Goal: Task Accomplishment & Management: Use online tool/utility

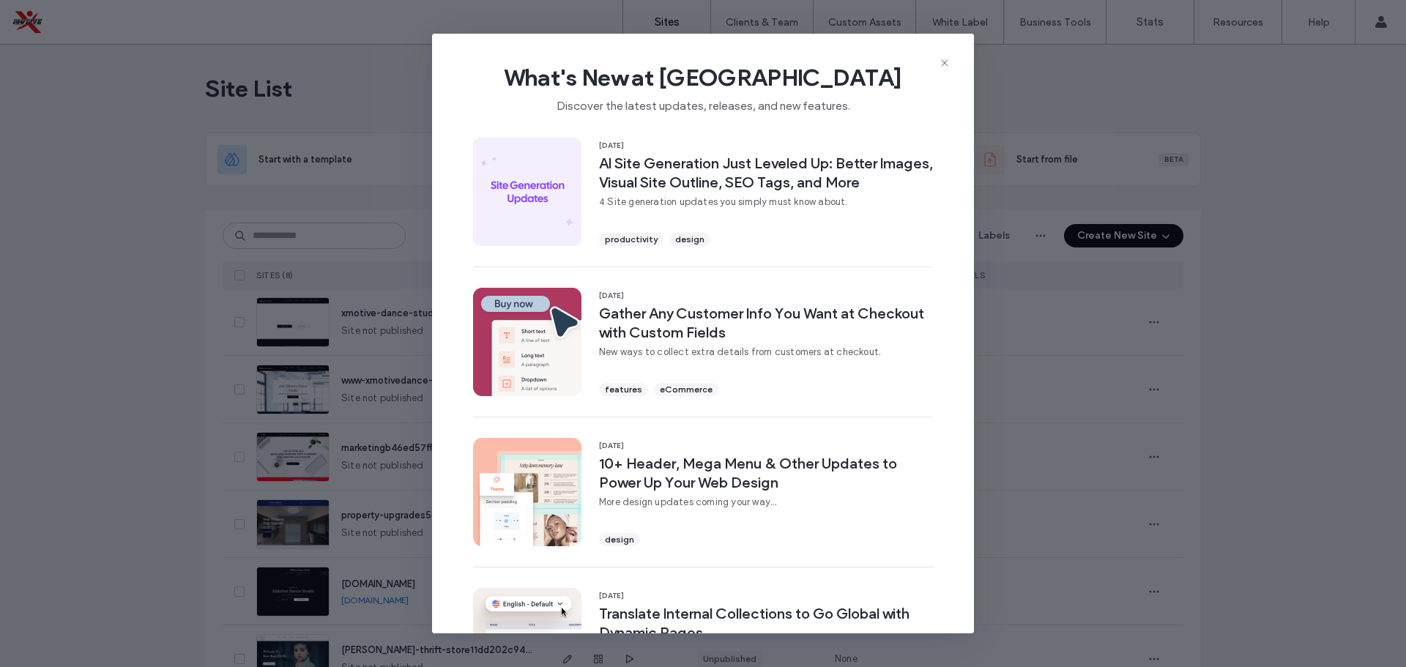
click at [952, 62] on div "What's New at Duda Discover the latest updates, releases, and new features." at bounding box center [703, 83] width 542 height 98
click at [948, 62] on icon at bounding box center [945, 63] width 12 height 12
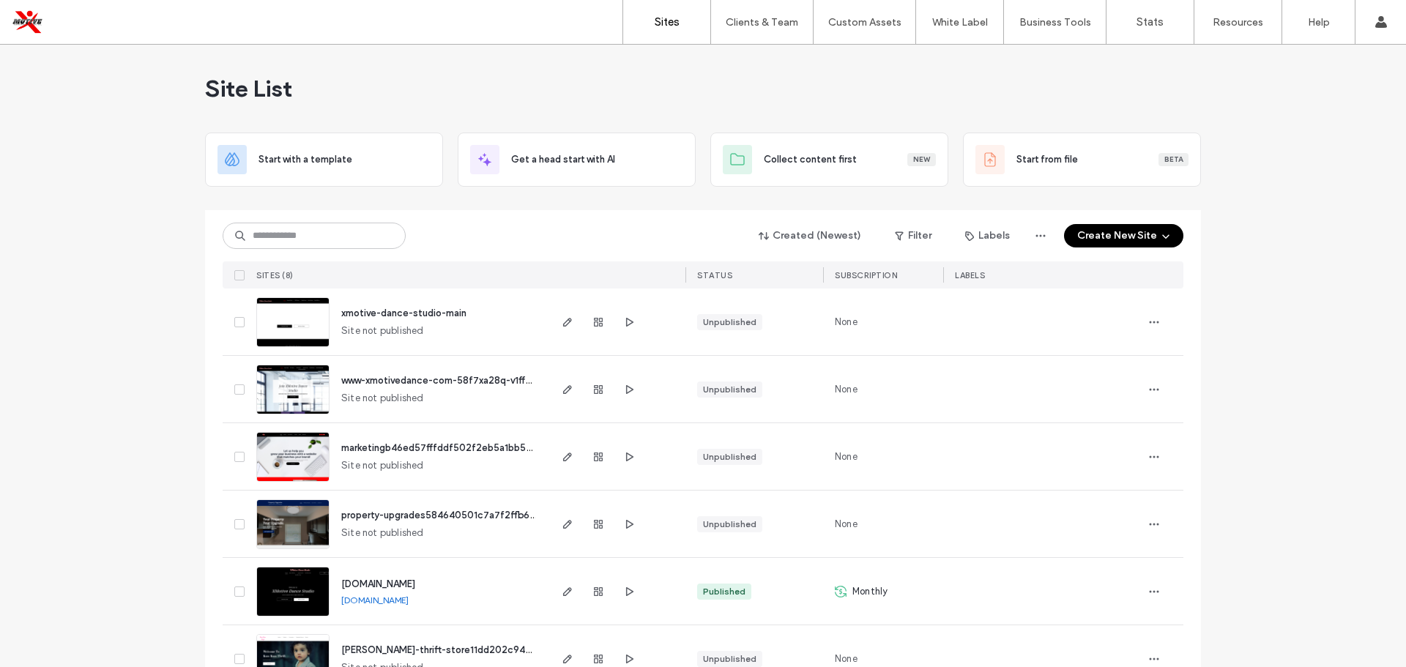
drag, startPoint x: 1221, startPoint y: 398, endPoint x: 1243, endPoint y: 475, distance: 79.3
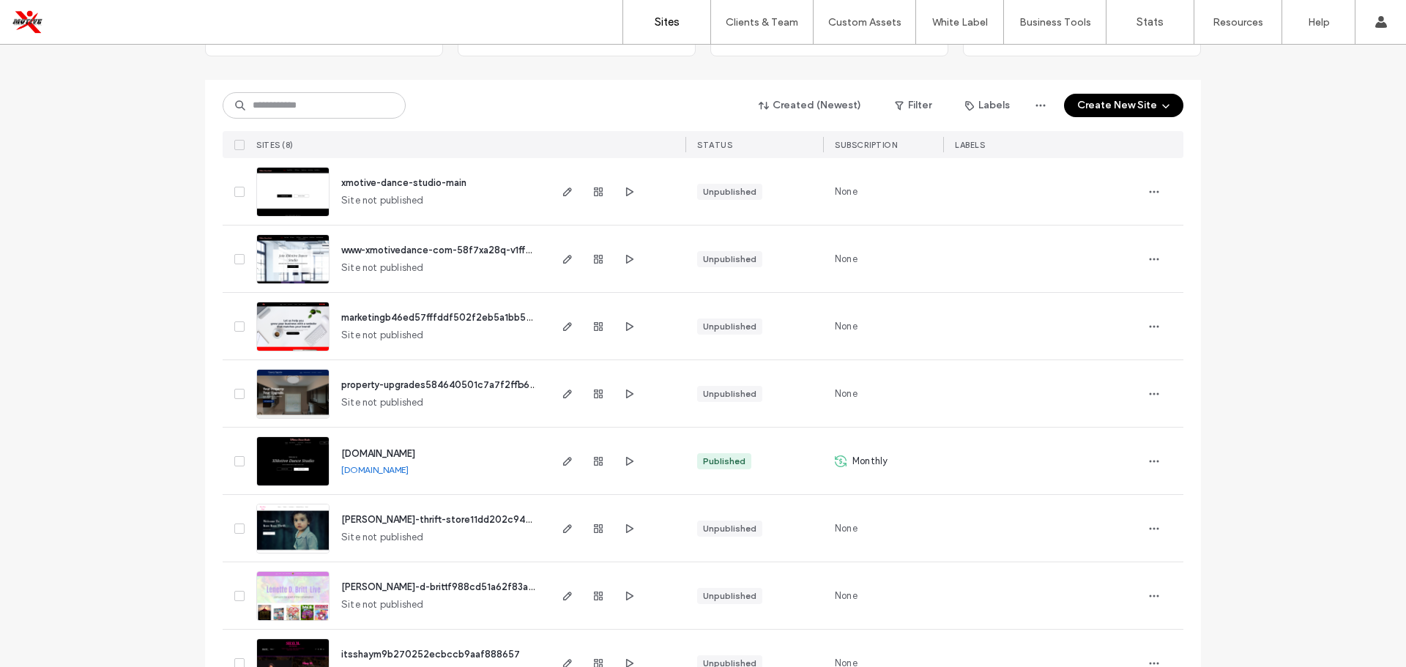
scroll to position [105, 0]
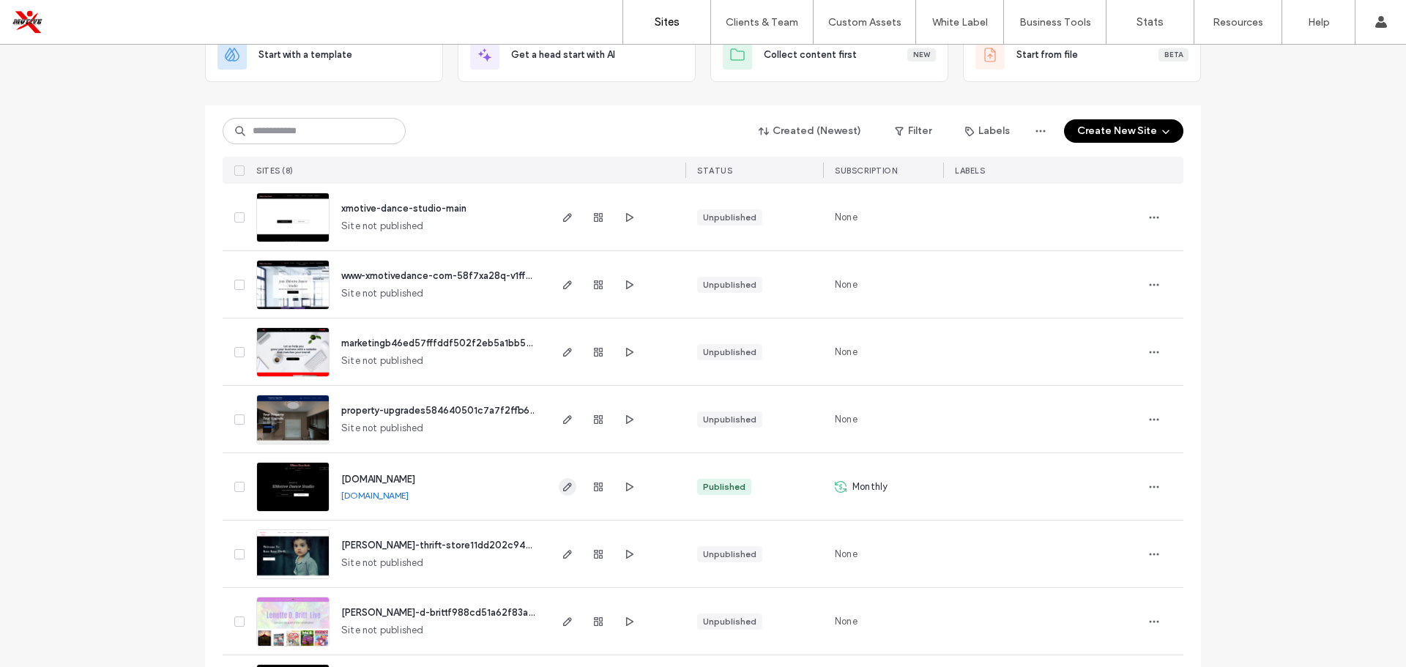
click at [570, 486] on span "button" at bounding box center [568, 487] width 18 height 18
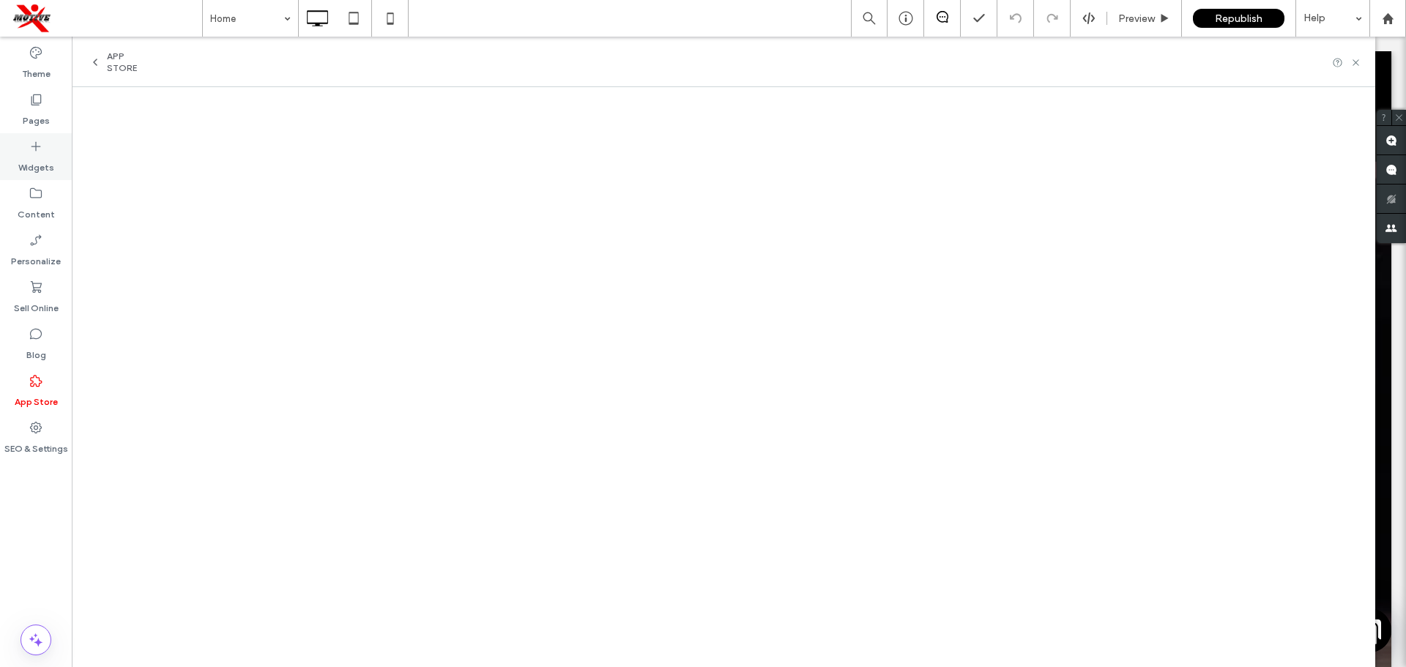
click at [14, 163] on div "Widgets" at bounding box center [36, 156] width 72 height 47
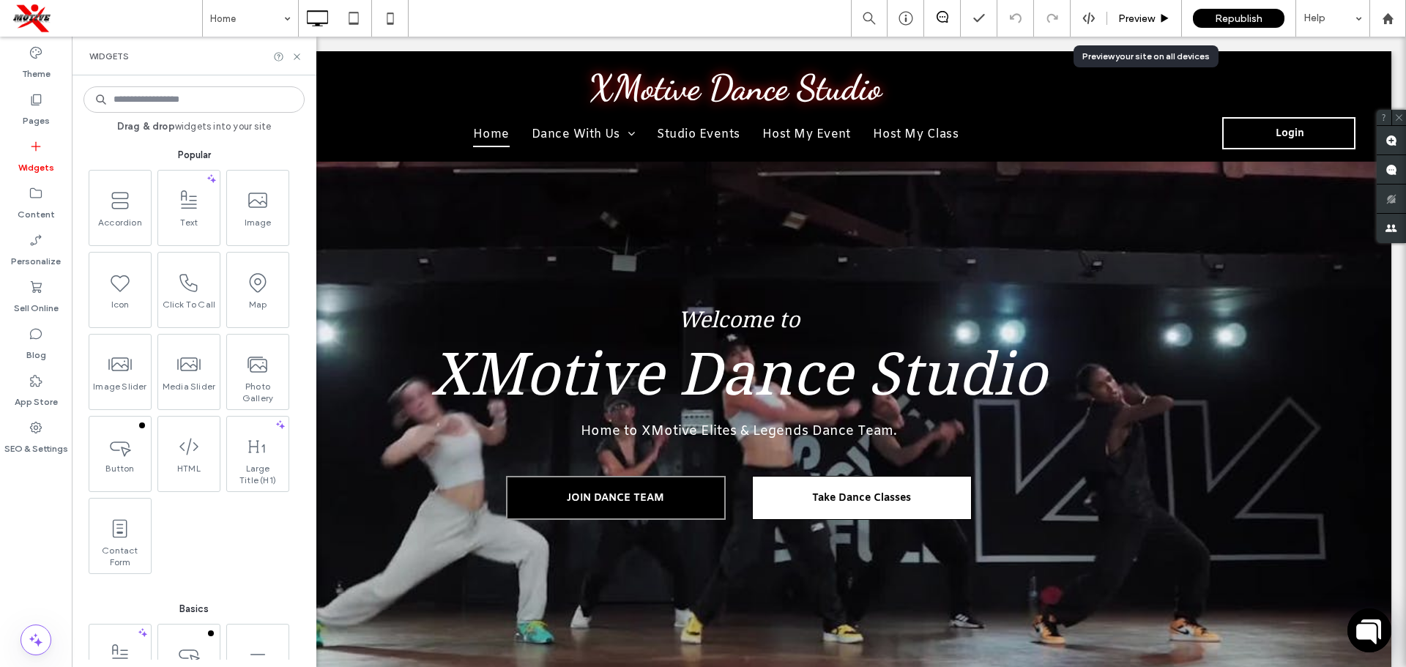
click at [1126, 18] on span "Preview" at bounding box center [1136, 18] width 37 height 12
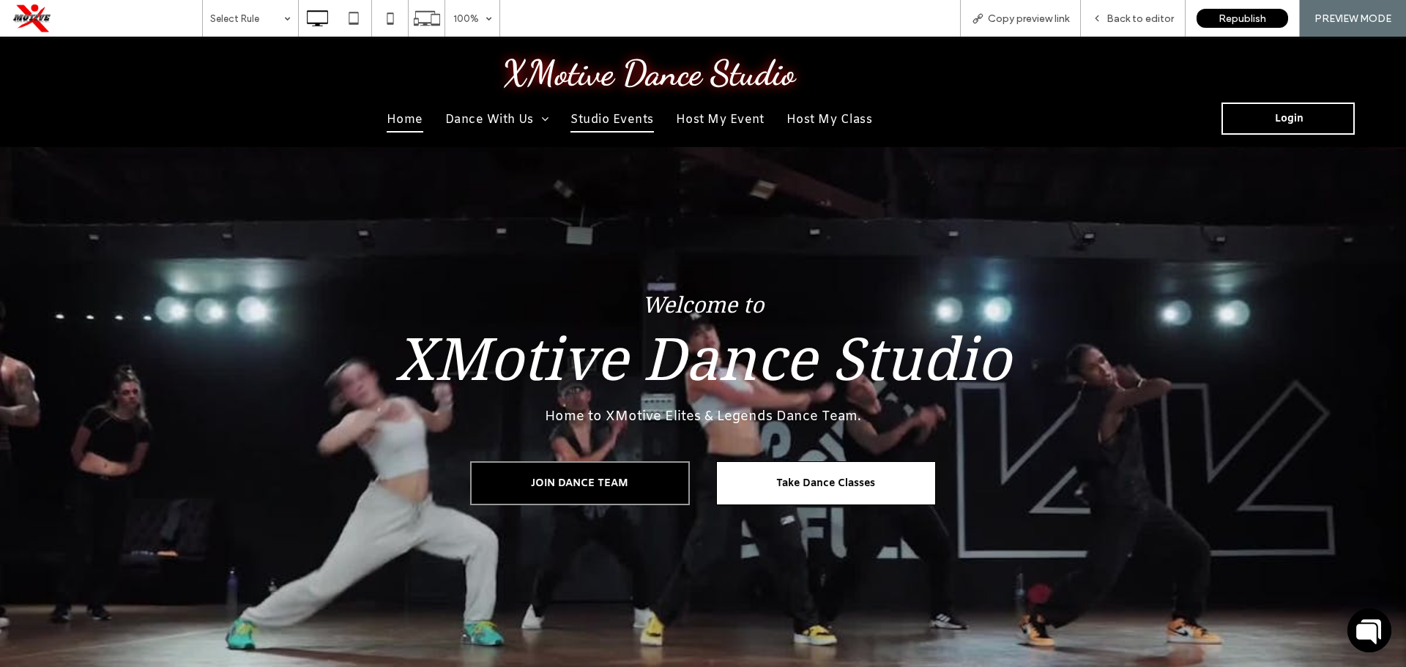
click at [626, 116] on span "Studio Events" at bounding box center [611, 120] width 83 height 25
click at [1129, 13] on span "Back to editor" at bounding box center [1140, 18] width 67 height 12
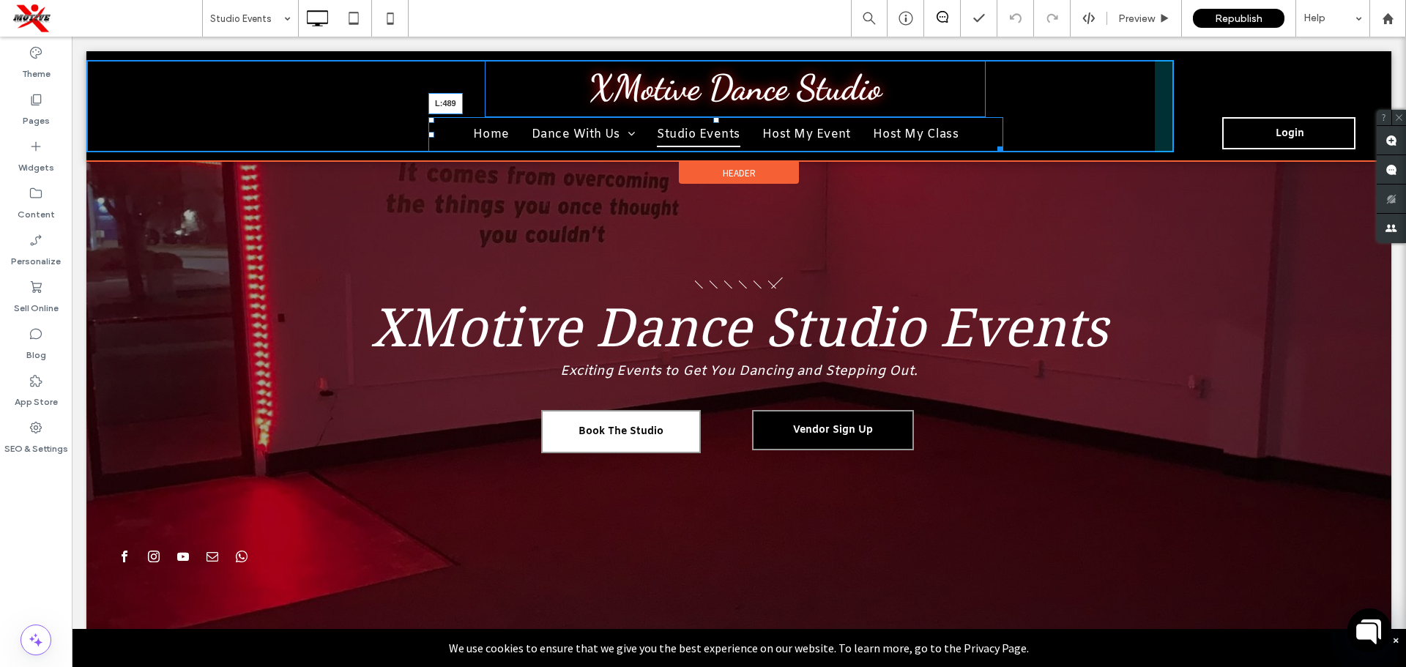
drag, startPoint x: 431, startPoint y: 135, endPoint x: 447, endPoint y: 134, distance: 16.2
click at [434, 134] on div at bounding box center [431, 135] width 6 height 6
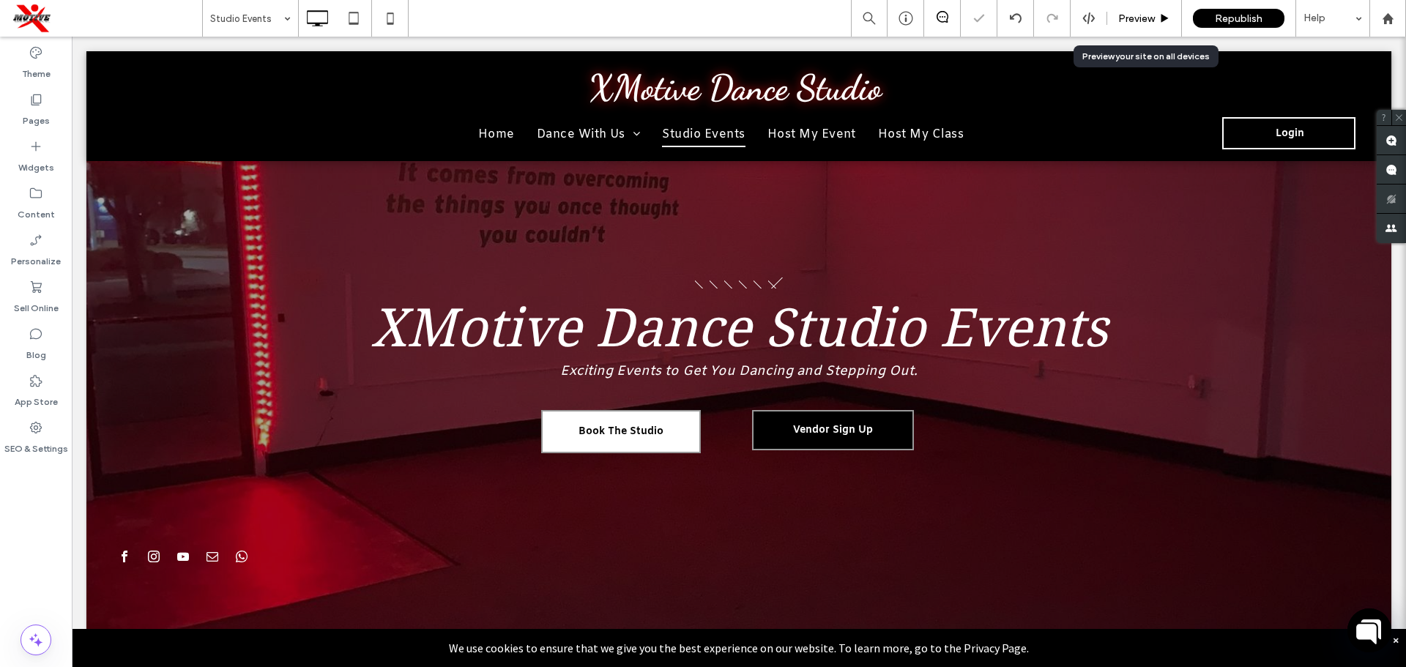
click at [1148, 25] on div "Preview" at bounding box center [1144, 18] width 75 height 37
click at [1148, 14] on span "Preview" at bounding box center [1136, 18] width 37 height 12
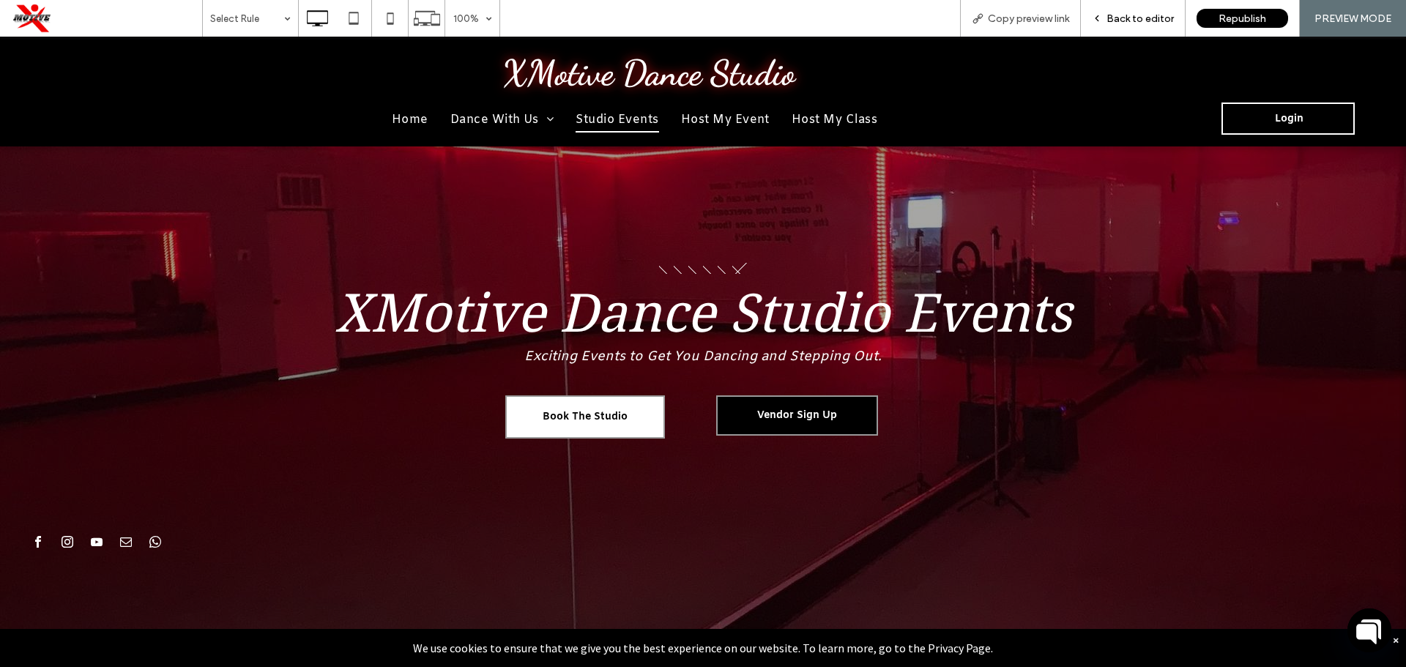
click at [1149, 18] on span "Back to editor" at bounding box center [1140, 18] width 67 height 12
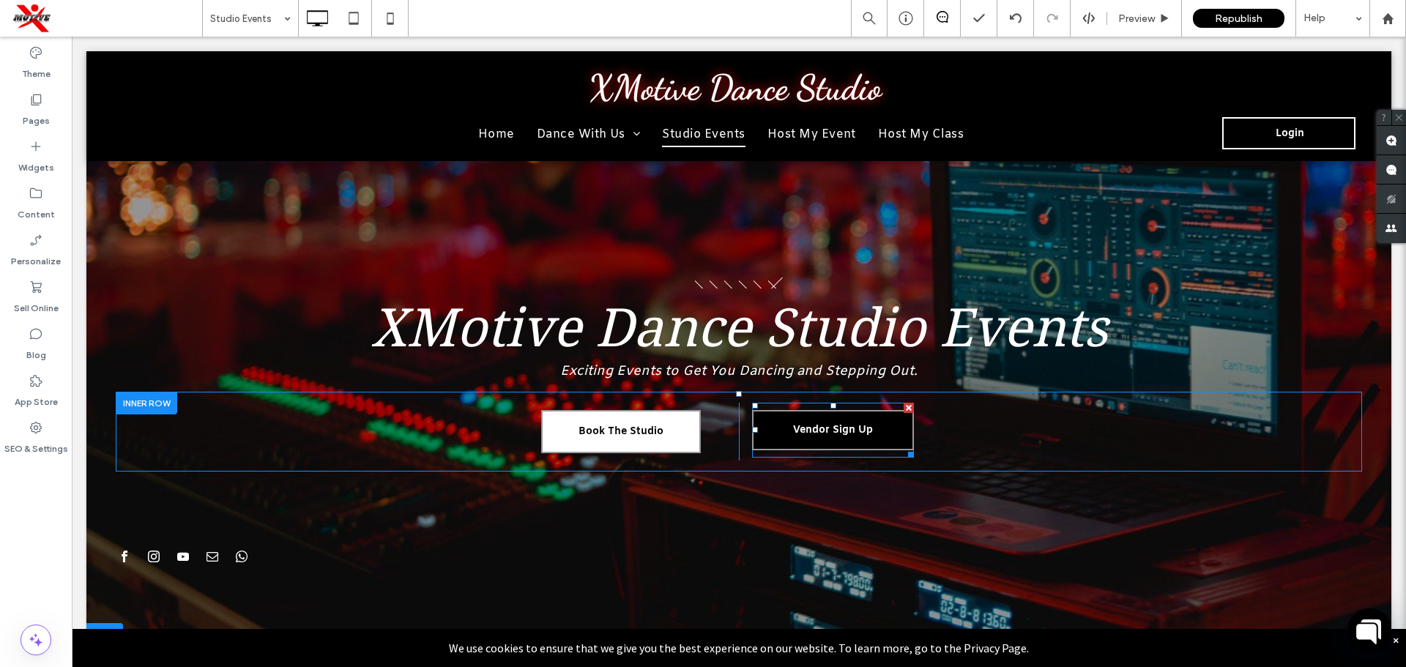
click at [864, 430] on span at bounding box center [833, 430] width 162 height 55
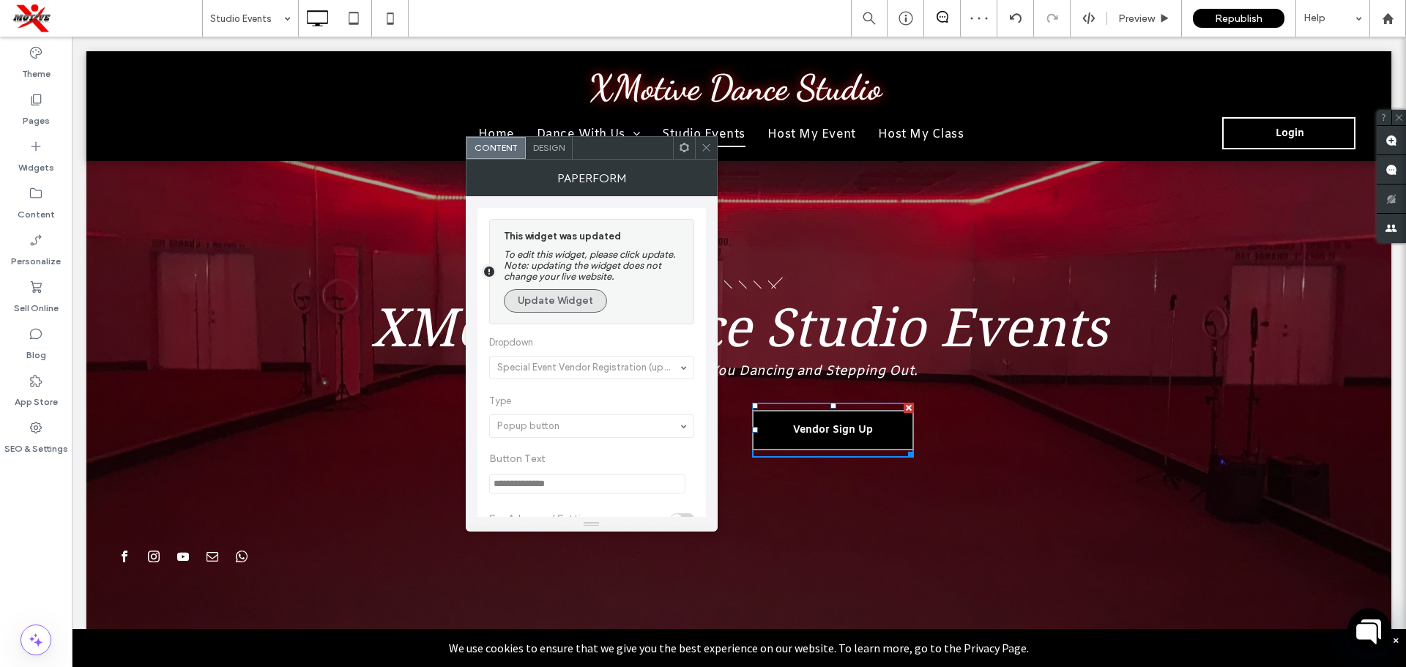
click at [583, 308] on button "Update Widget" at bounding box center [555, 300] width 103 height 23
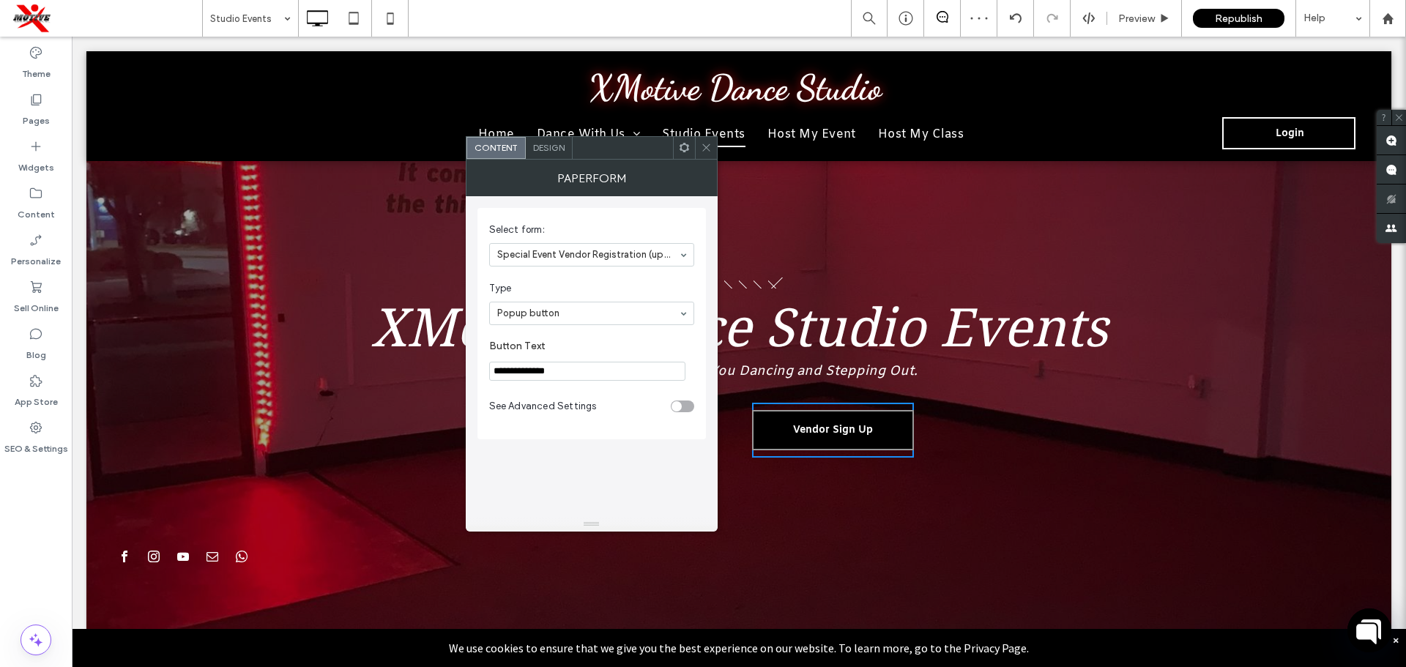
click at [710, 151] on icon at bounding box center [706, 147] width 11 height 11
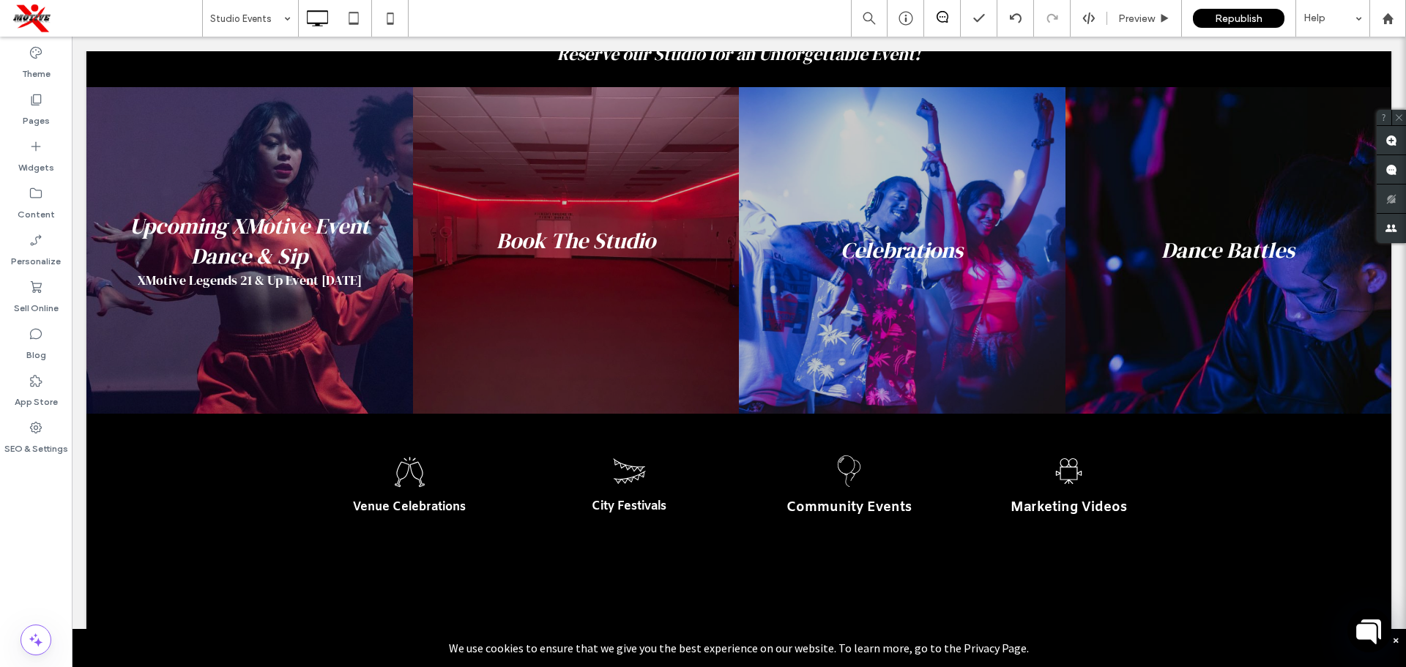
scroll to position [614, 0]
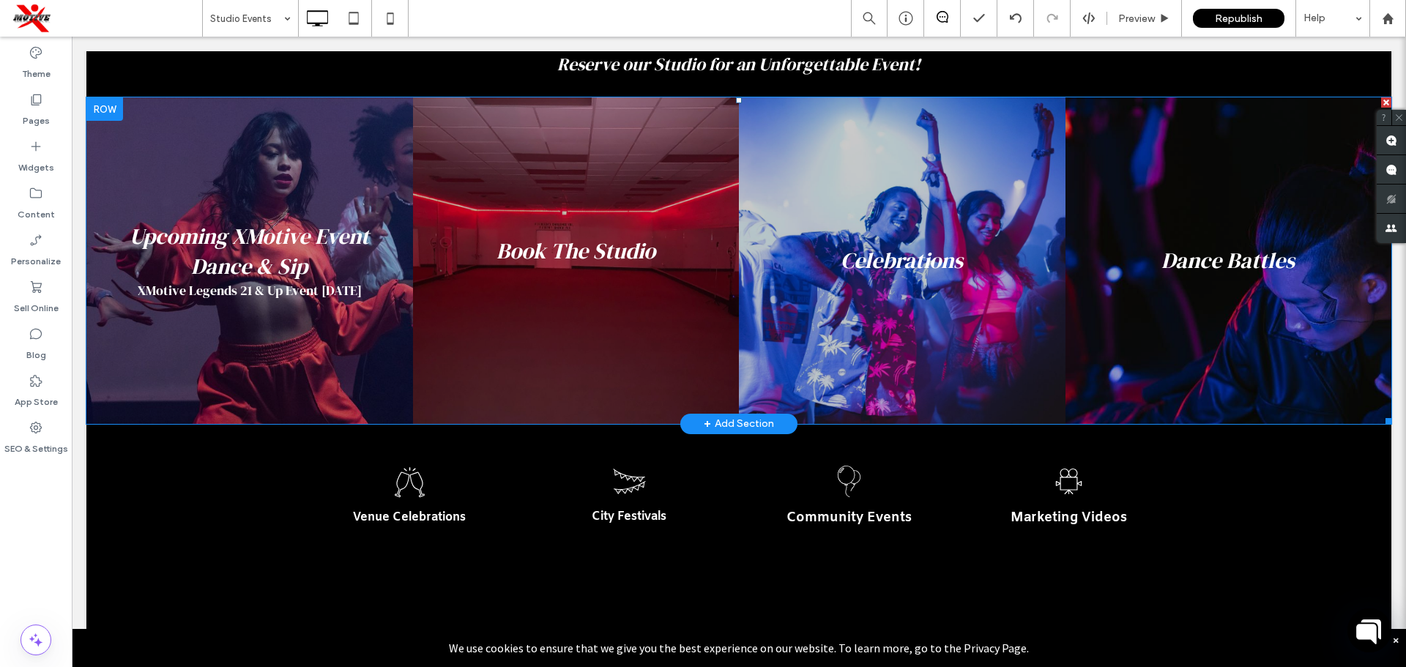
click at [356, 354] on link at bounding box center [249, 260] width 327 height 327
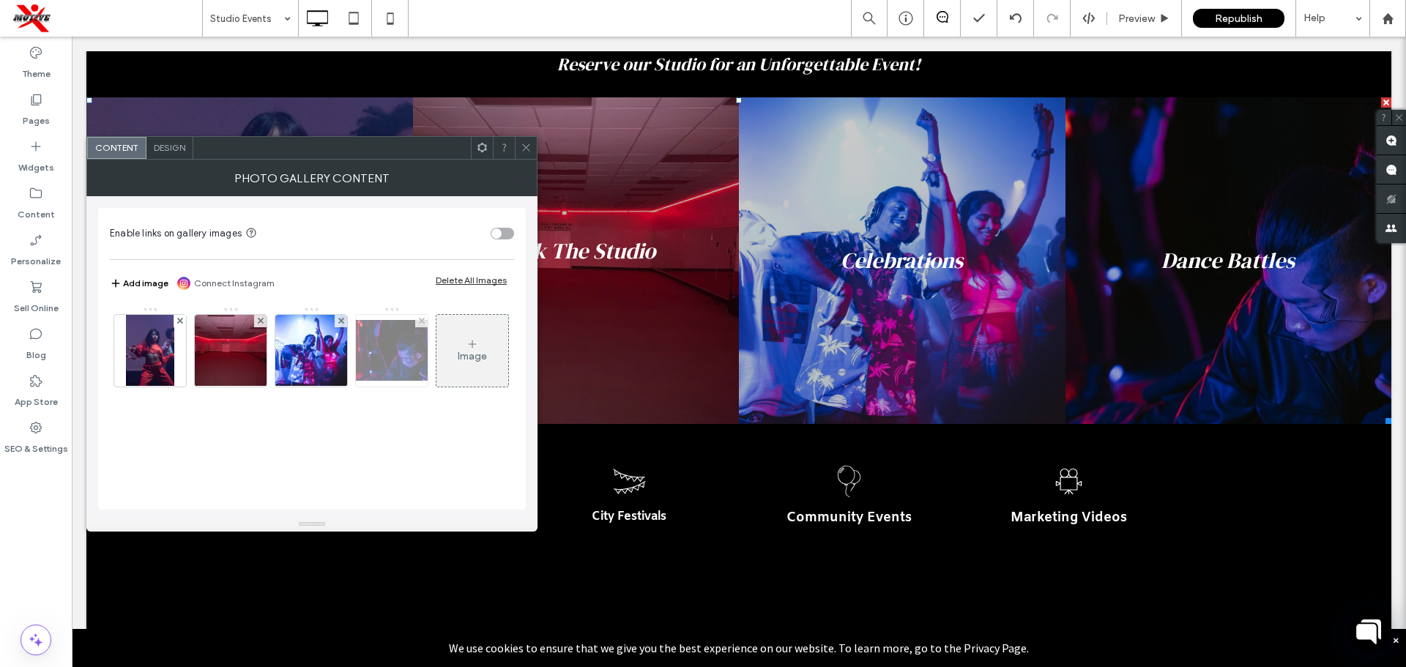
click at [157, 364] on img at bounding box center [150, 351] width 48 height 72
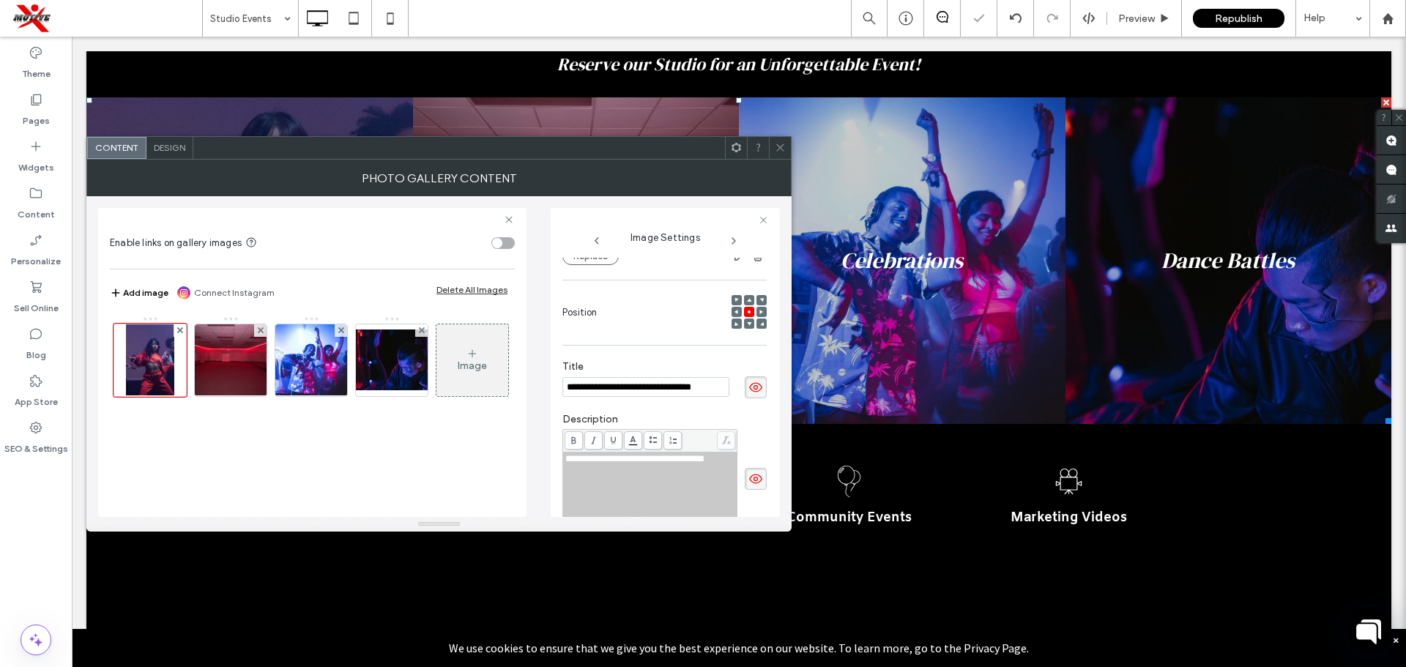
scroll to position [0, 0]
drag, startPoint x: 616, startPoint y: 476, endPoint x: 548, endPoint y: 476, distance: 67.4
click at [548, 476] on div "**********" at bounding box center [439, 356] width 682 height 321
click at [704, 458] on span "**********" at bounding box center [649, 459] width 168 height 10
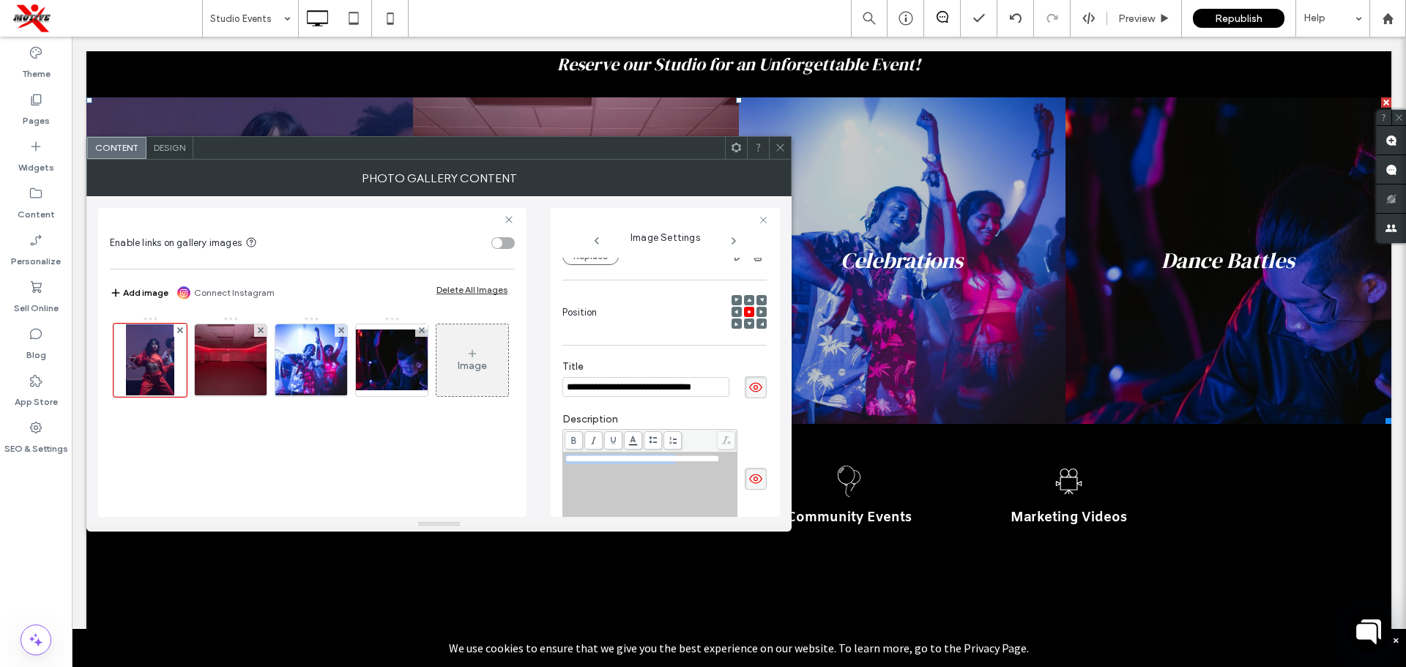
drag, startPoint x: 709, startPoint y: 461, endPoint x: 570, endPoint y: 475, distance: 139.1
click at [565, 458] on div "**********" at bounding box center [650, 490] width 171 height 73
drag, startPoint x: 650, startPoint y: 484, endPoint x: 513, endPoint y: 440, distance: 144.5
click at [513, 440] on div "**********" at bounding box center [439, 356] width 682 height 321
click at [447, 412] on div "Image" at bounding box center [311, 363] width 403 height 95
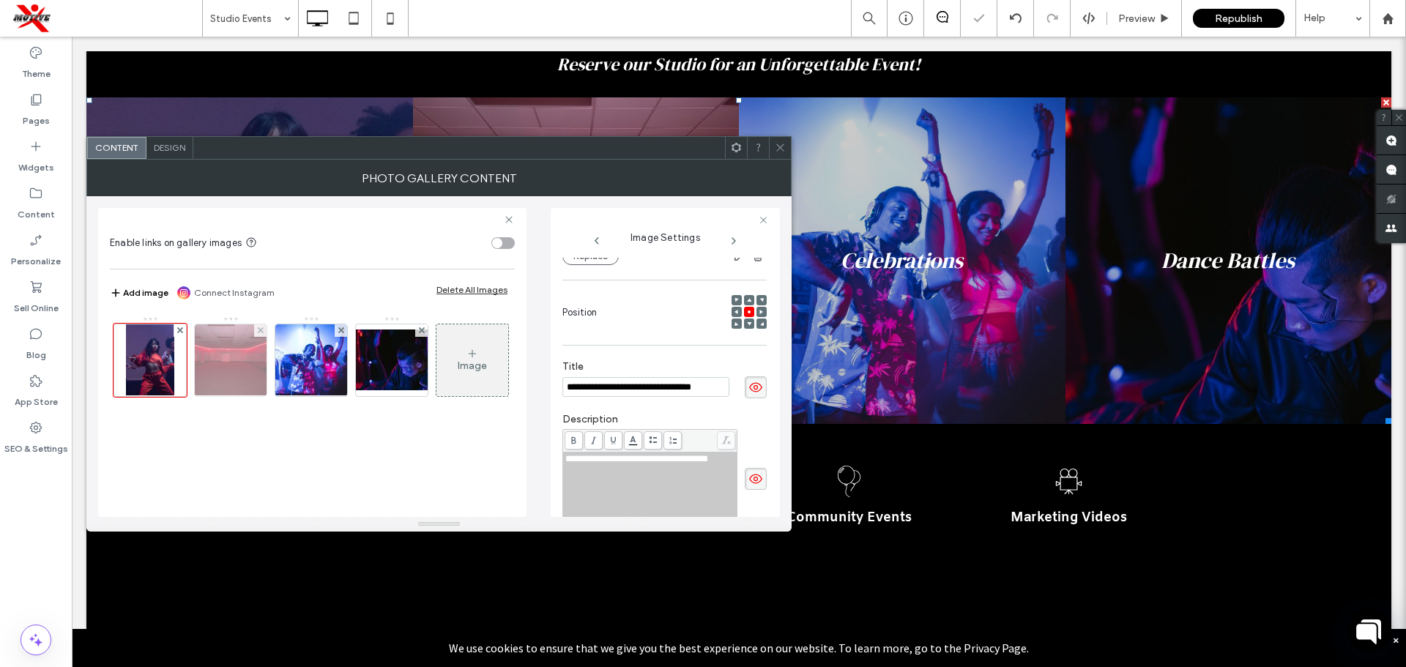
click at [215, 359] on img at bounding box center [231, 360] width 96 height 72
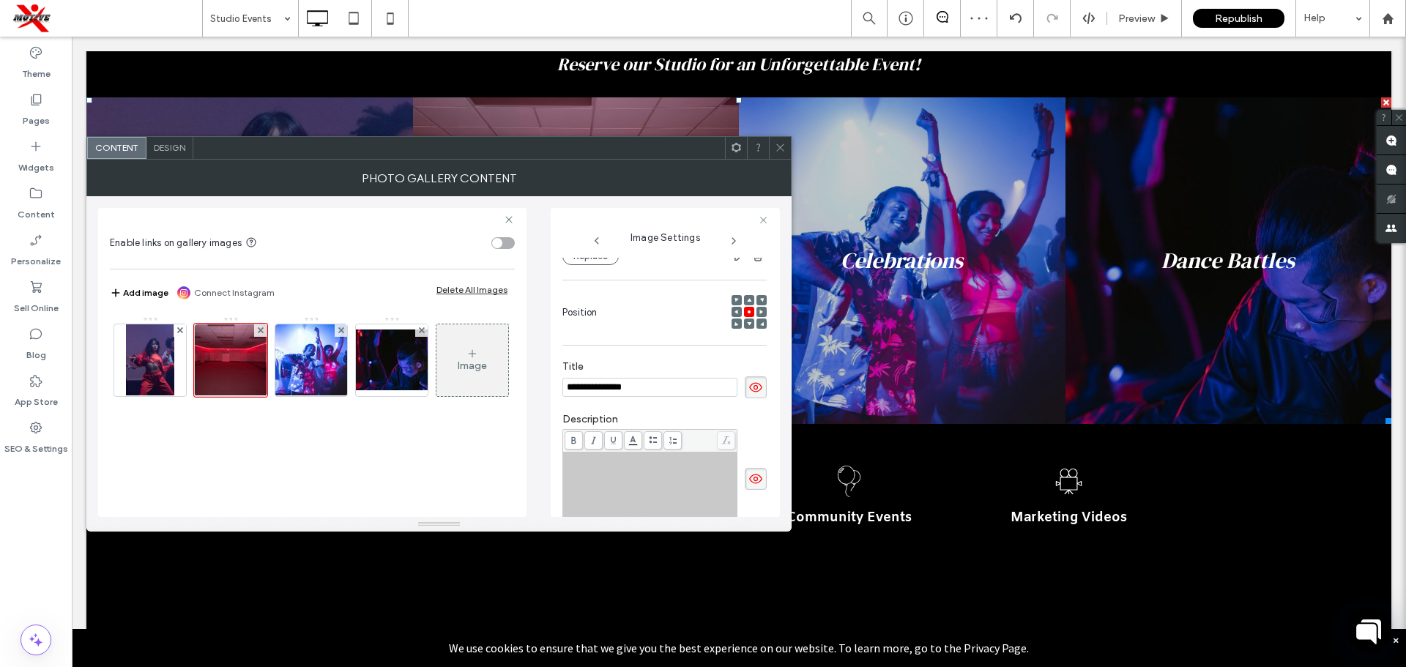
click at [778, 153] on span at bounding box center [780, 148] width 11 height 22
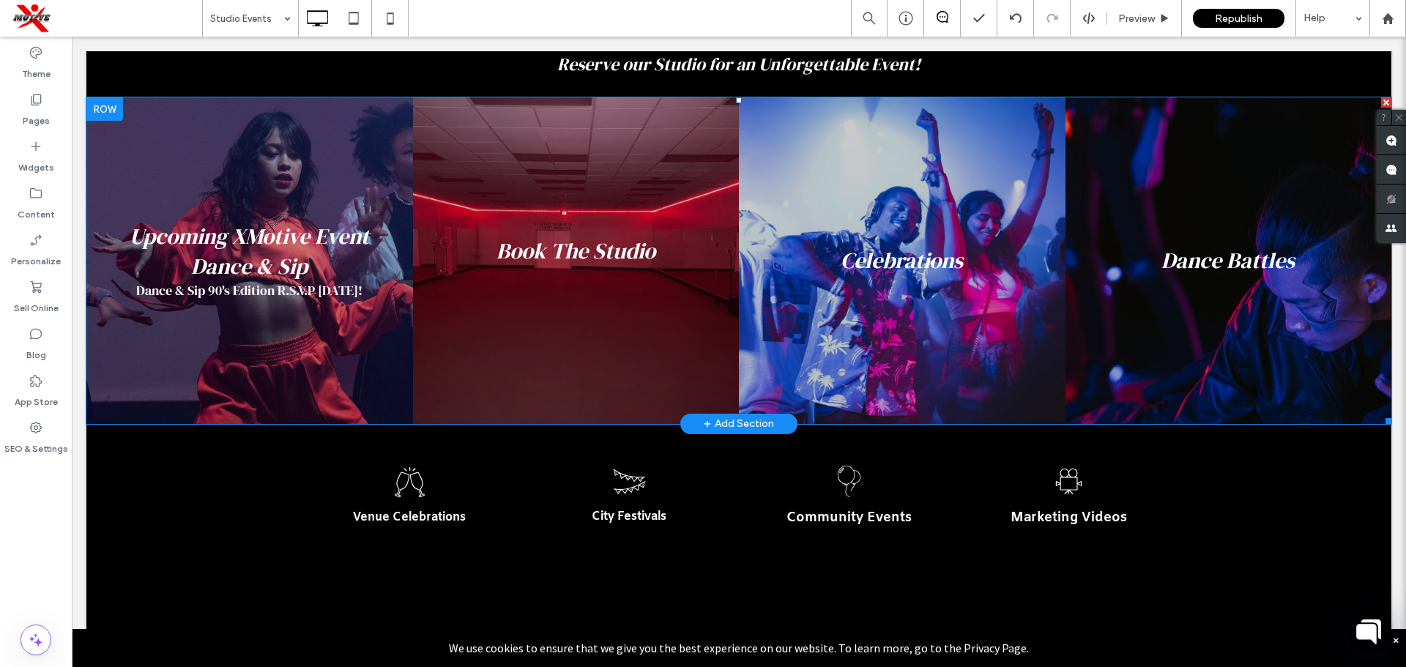
click at [357, 379] on link at bounding box center [249, 260] width 327 height 327
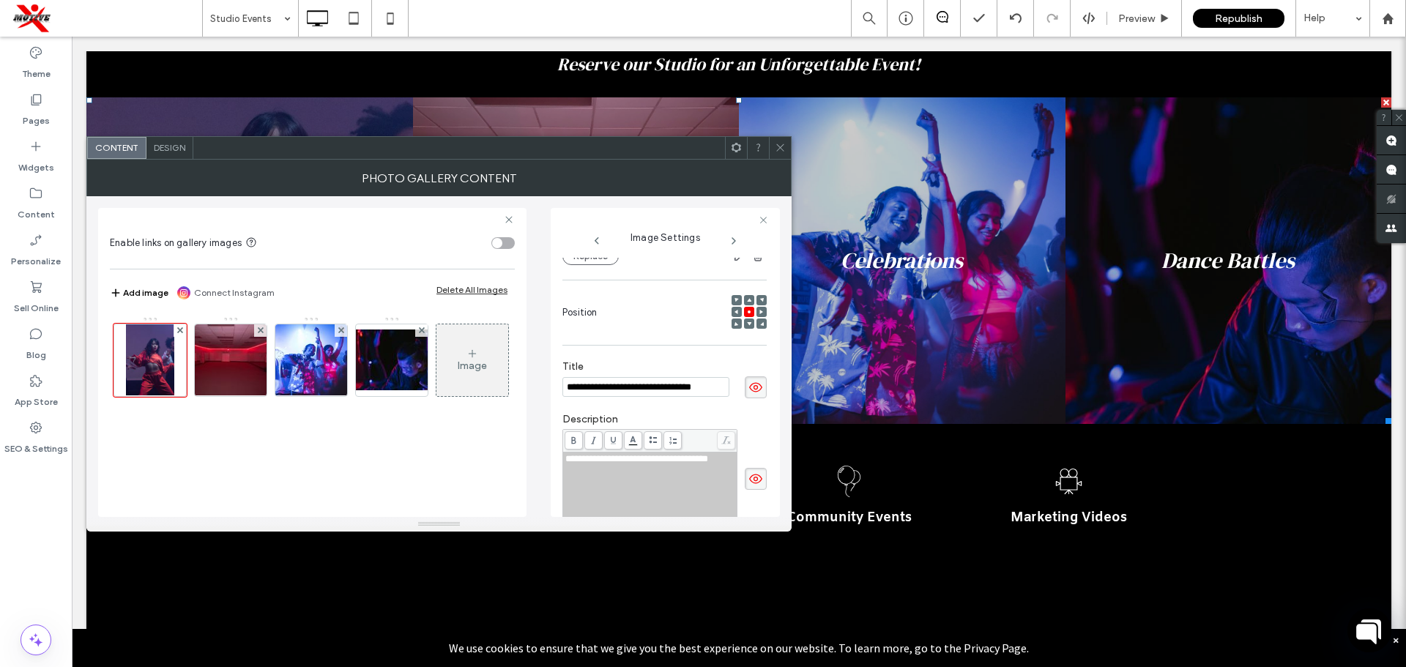
click at [719, 471] on div "**********" at bounding box center [650, 490] width 170 height 73
click at [708, 462] on span "**********" at bounding box center [636, 459] width 143 height 10
click at [780, 149] on icon at bounding box center [780, 147] width 11 height 11
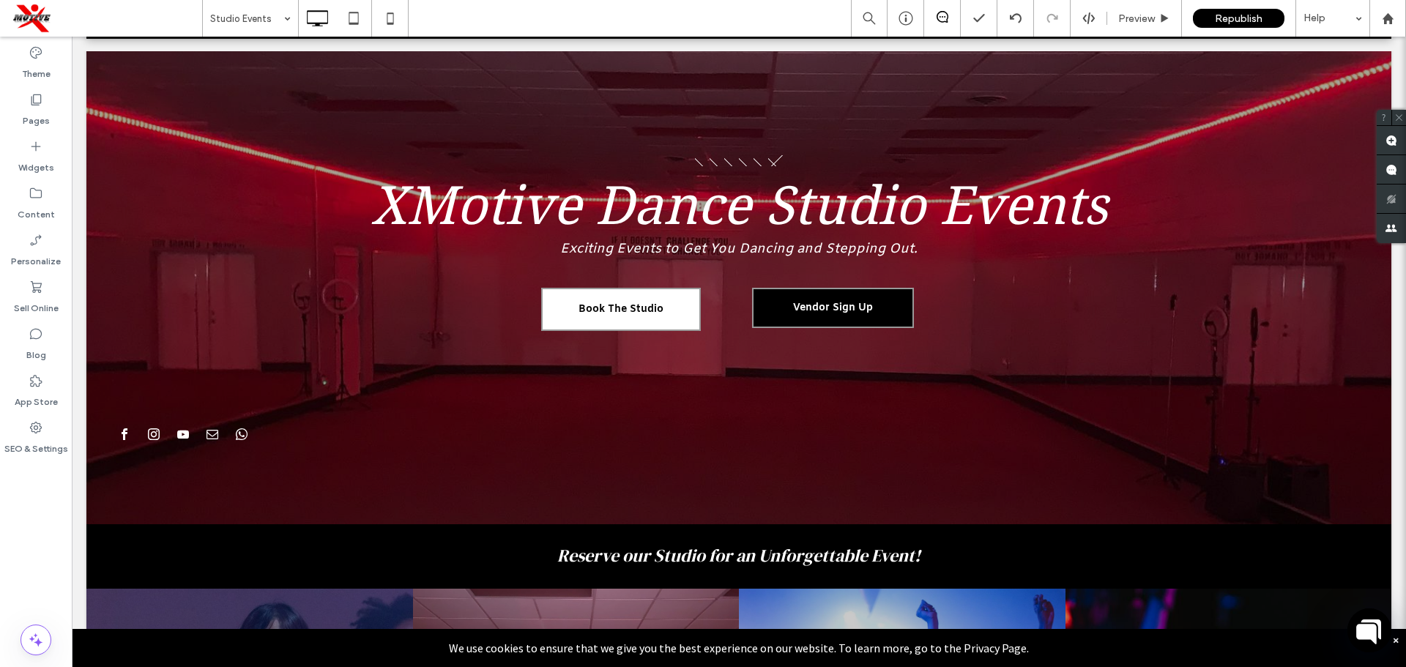
scroll to position [119, 0]
